Goal: Communication & Community: Ask a question

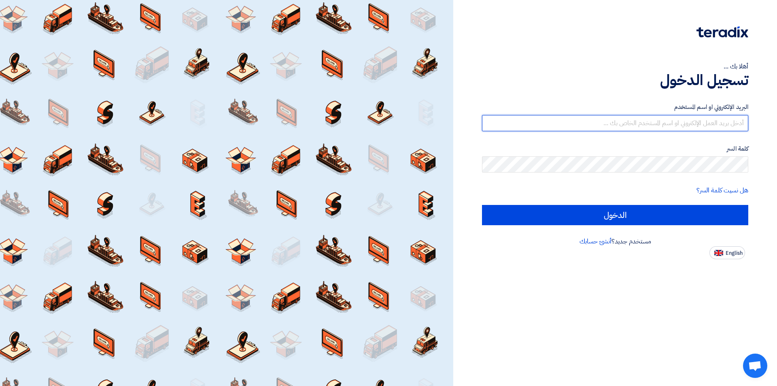
click at [713, 126] on input "text" at bounding box center [615, 123] width 266 height 16
type input "a.ghalip@safeco.com.sa"
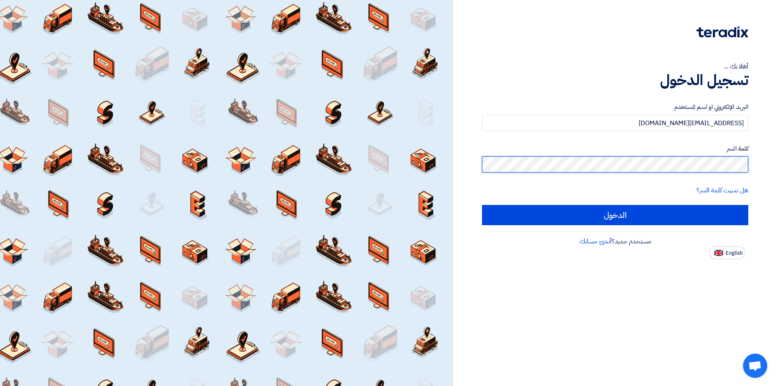
click at [482, 205] on input "الدخول" at bounding box center [615, 215] width 266 height 20
type input "Sign in"
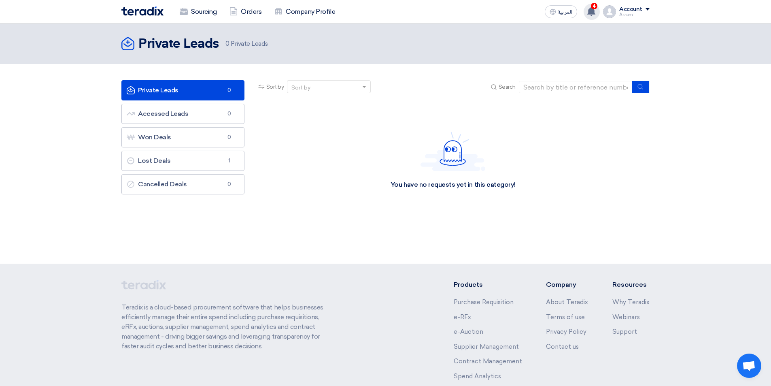
click at [590, 13] on use at bounding box center [591, 11] width 8 height 9
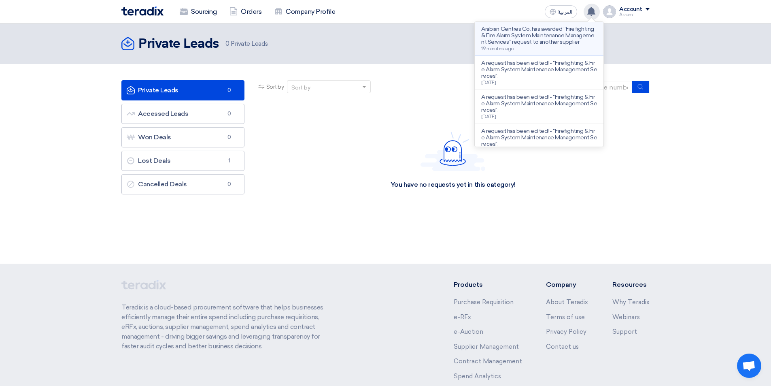
click at [530, 45] on p "Arabian Centres Co. has awarded “Firefighting & Fire Alarm System Maintenance M…" at bounding box center [539, 35] width 116 height 19
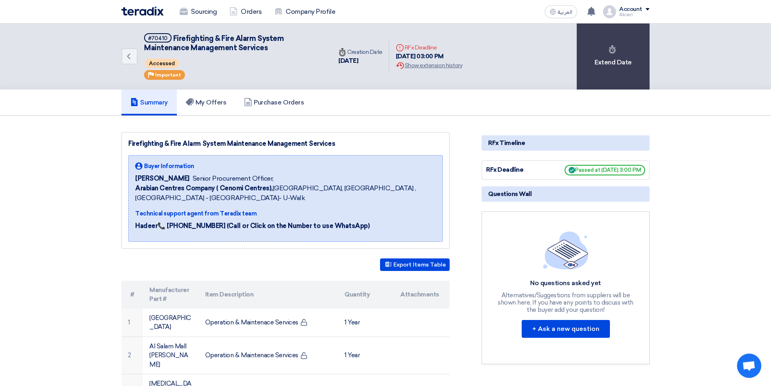
drag, startPoint x: 503, startPoint y: 292, endPoint x: 608, endPoint y: 310, distance: 106.4
click at [608, 310] on div "Alternatives/Suggestions from suppliers will be shown here, If you have any poi…" at bounding box center [566, 302] width 138 height 22
copy div "Alternatives/Suggestions from suppliers will be shown here, If you have any poi…"
click at [541, 330] on button "+ Ask a new question" at bounding box center [565, 329] width 88 height 18
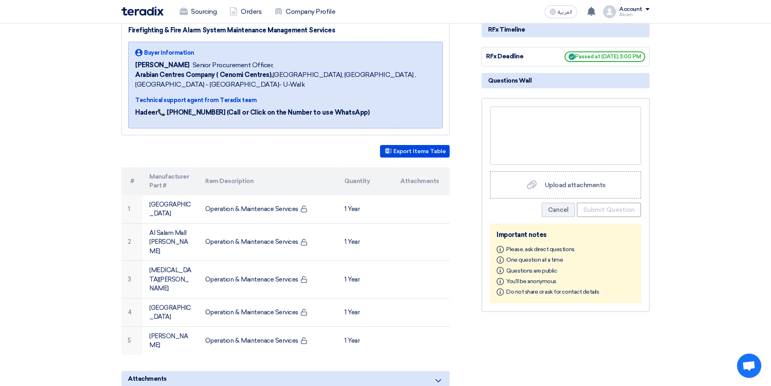
scroll to position [121, 0]
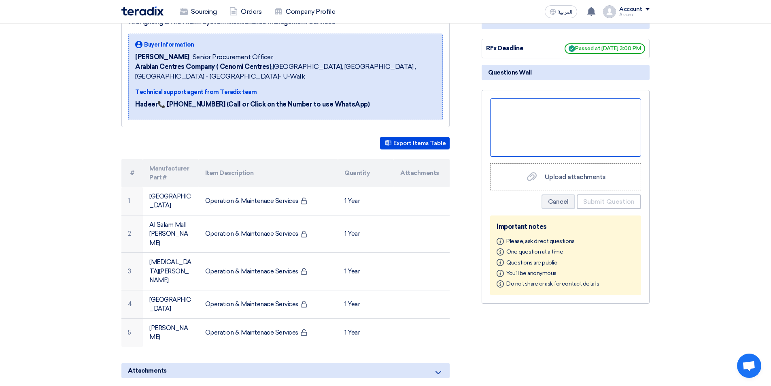
click at [502, 107] on div at bounding box center [565, 127] width 151 height 58
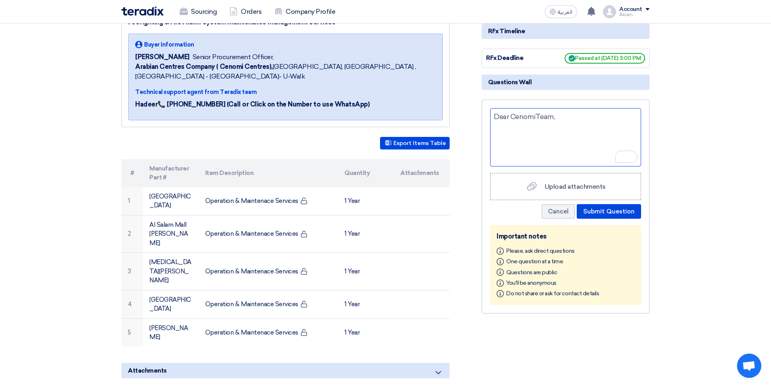
click at [498, 123] on div "Dear CenomiTeam," at bounding box center [565, 137] width 151 height 58
drag, startPoint x: 565, startPoint y: 116, endPoint x: 479, endPoint y: 115, distance: 85.4
click at [479, 115] on div "RFx Timeline RFx Deadline Passed at 7/31/25, 3:00 PM Questions Wall Dear Cenomi…" at bounding box center [565, 304] width 180 height 586
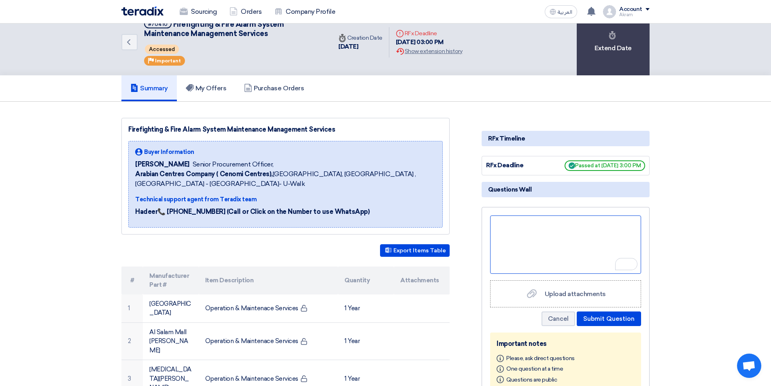
scroll to position [0, 0]
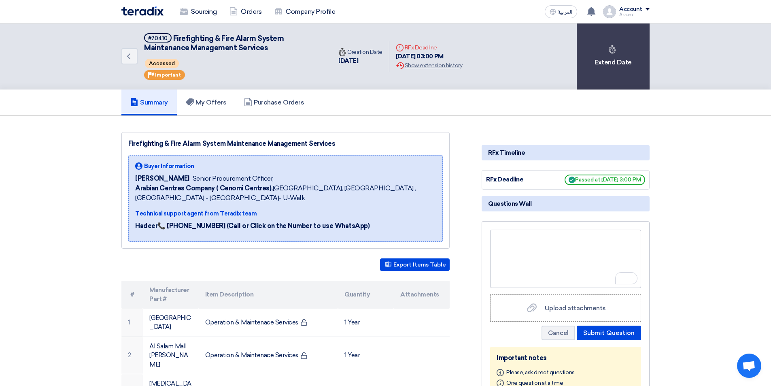
drag, startPoint x: 333, startPoint y: 142, endPoint x: 125, endPoint y: 134, distance: 208.9
click at [125, 134] on div "Firefighting & Fire Alarm System Maintenance Management Services Buyer Informat…" at bounding box center [285, 190] width 328 height 117
click at [331, 140] on div "Firefighting & Fire Alarm System Maintenance Management Services" at bounding box center [285, 144] width 314 height 10
drag, startPoint x: 336, startPoint y: 144, endPoint x: 119, endPoint y: 123, distance: 218.3
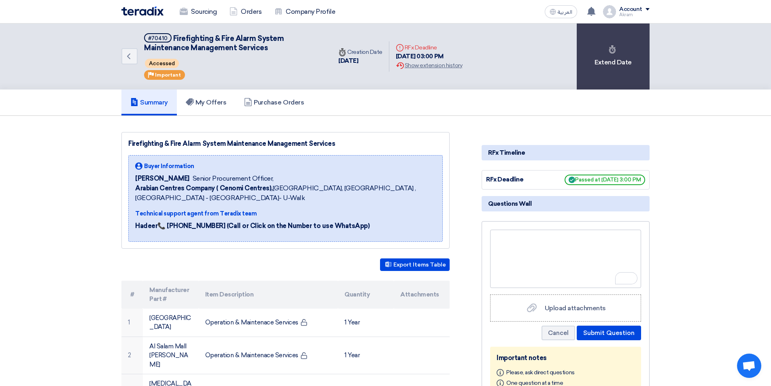
click at [519, 203] on span "Questions Wall" at bounding box center [509, 203] width 43 height 9
drag, startPoint x: 534, startPoint y: 202, endPoint x: 475, endPoint y: 167, distance: 68.8
click at [505, 244] on div "To enrich screen reader interactions, please activate Accessibility in Grammarl…" at bounding box center [565, 258] width 151 height 58
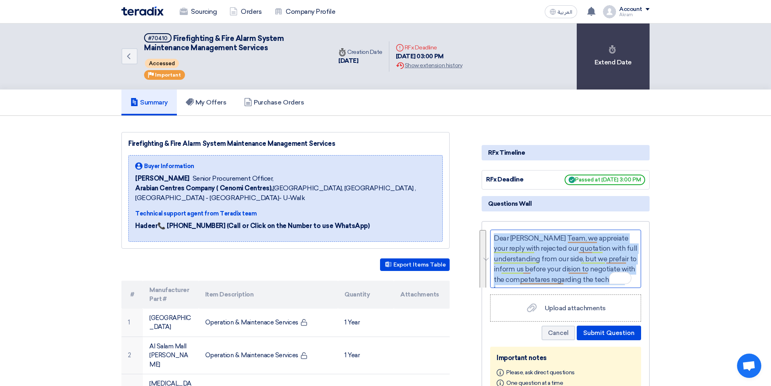
drag, startPoint x: 547, startPoint y: 280, endPoint x: 488, endPoint y: 232, distance: 75.9
click at [488, 232] on div "Dear Cenomi Team, we appreiate your reply with rejected our quotation with full…" at bounding box center [565, 328] width 168 height 214
copy div "Dear Cenomi Team, we appreiate your reply with rejected our quotation with full…"
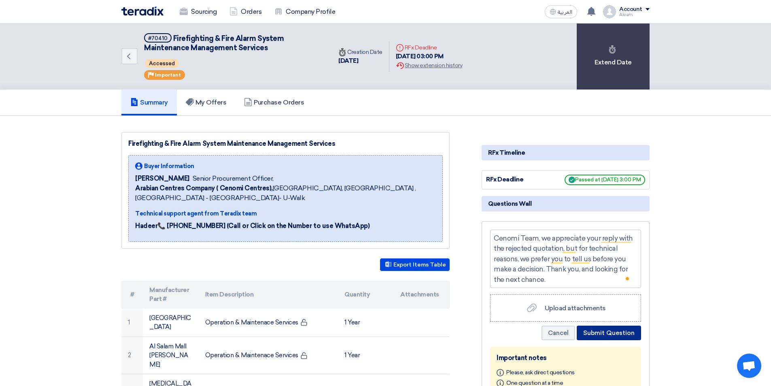
click at [605, 330] on button "Submit Question" at bounding box center [609, 332] width 64 height 15
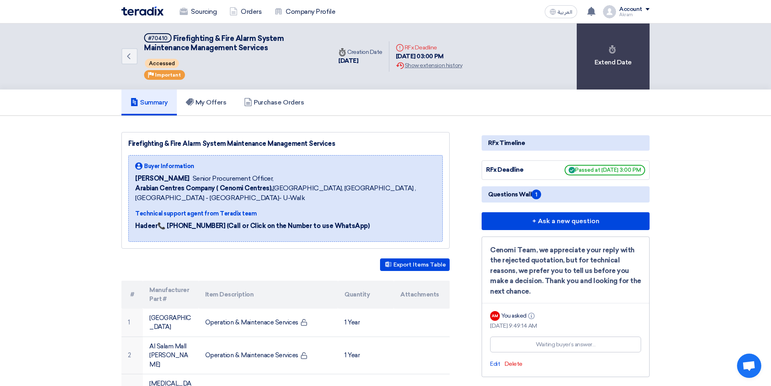
click at [645, 10] on div "Account" at bounding box center [634, 9] width 30 height 7
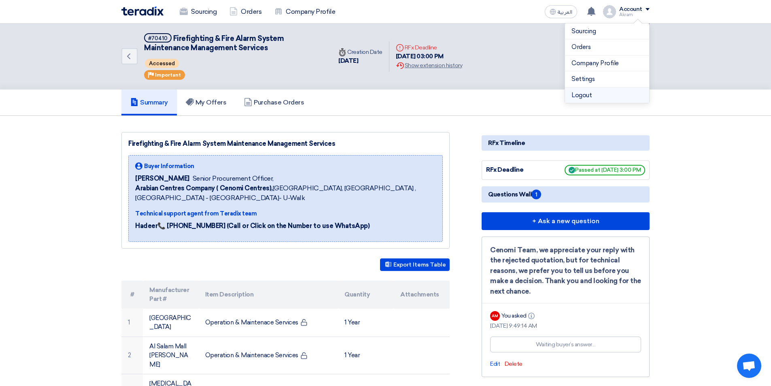
click at [586, 95] on li "Logout" at bounding box center [607, 95] width 84 height 16
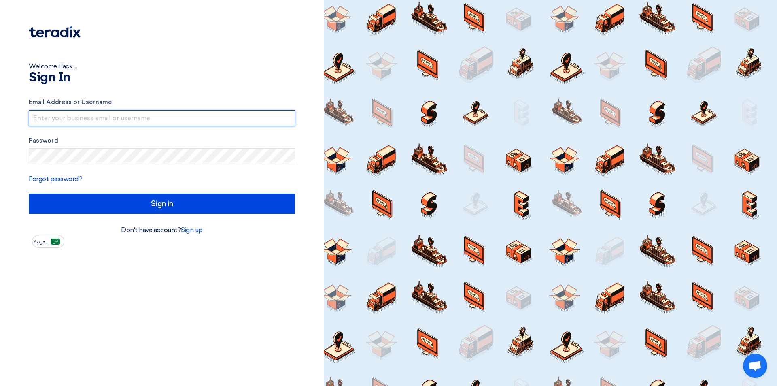
type input "a.ghalip@safeco.com.sa"
